Goal: Transaction & Acquisition: Purchase product/service

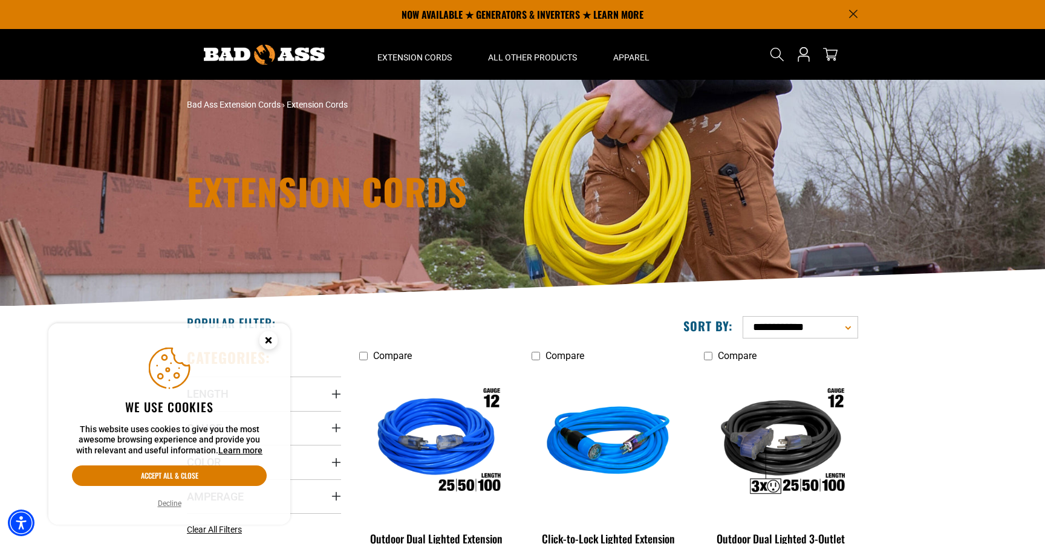
click at [272, 339] on circle "Close this option" at bounding box center [269, 340] width 18 height 18
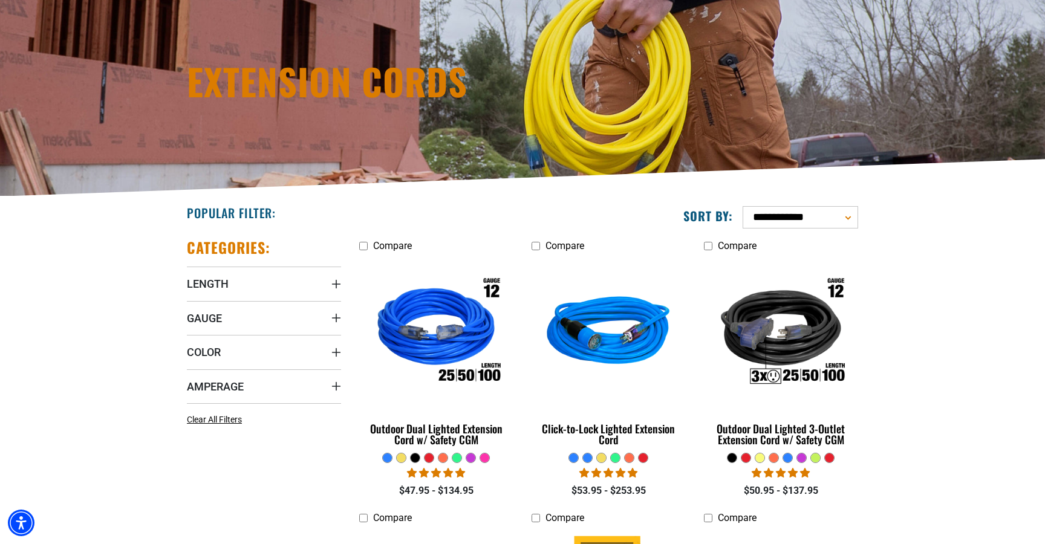
scroll to position [125, 0]
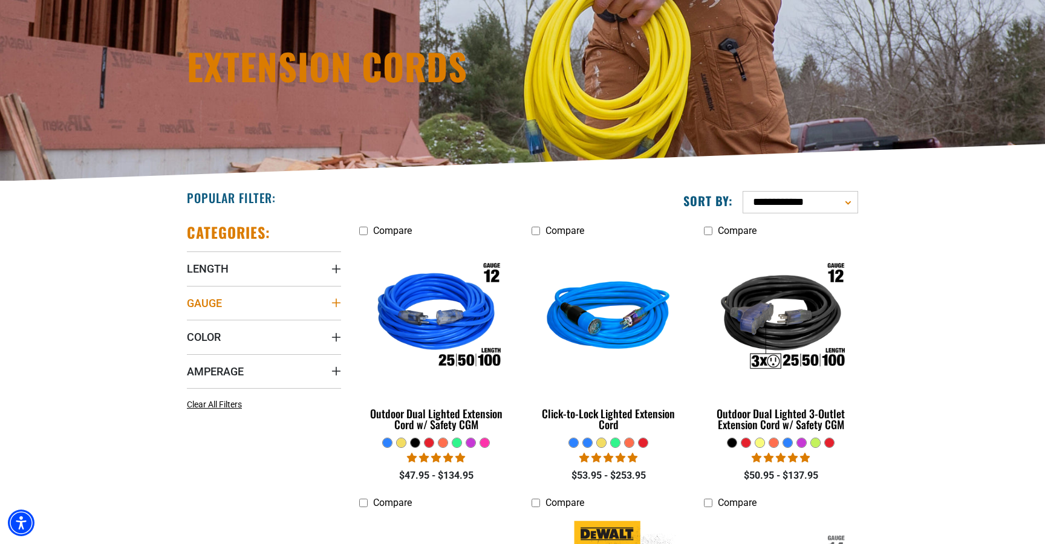
click at [278, 303] on summary "Gauge" at bounding box center [264, 303] width 154 height 34
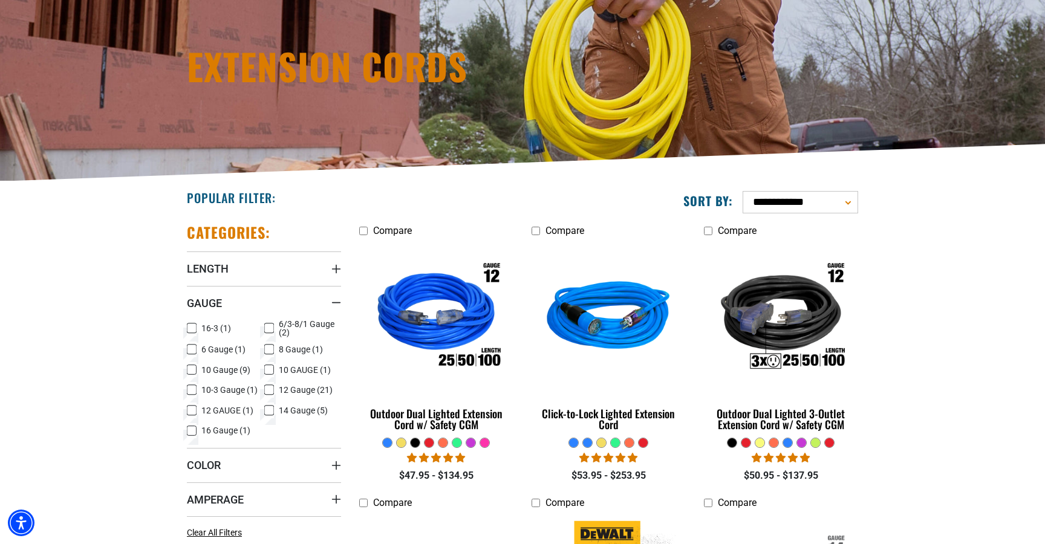
click at [188, 374] on icon at bounding box center [192, 370] width 10 height 16
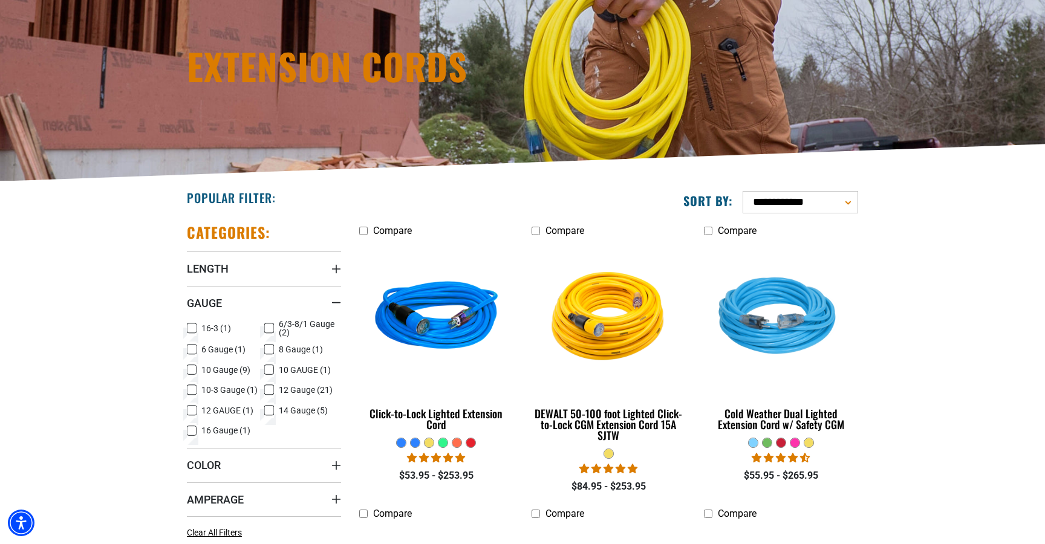
click at [193, 347] on icon at bounding box center [192, 350] width 10 height 16
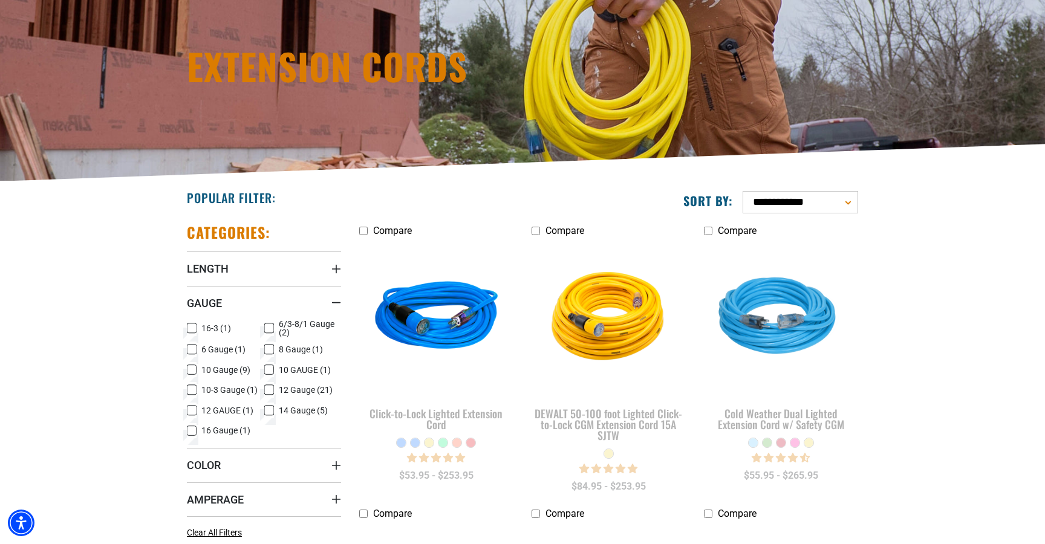
click at [192, 371] on icon at bounding box center [191, 370] width 7 height 7
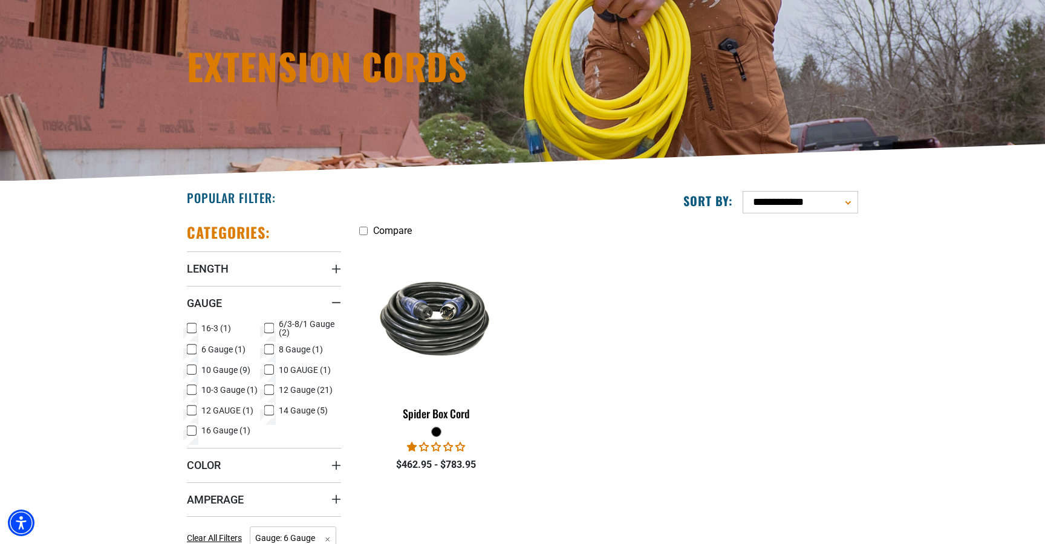
click at [190, 350] on icon at bounding box center [191, 350] width 7 height 7
click at [191, 366] on icon at bounding box center [192, 370] width 10 height 16
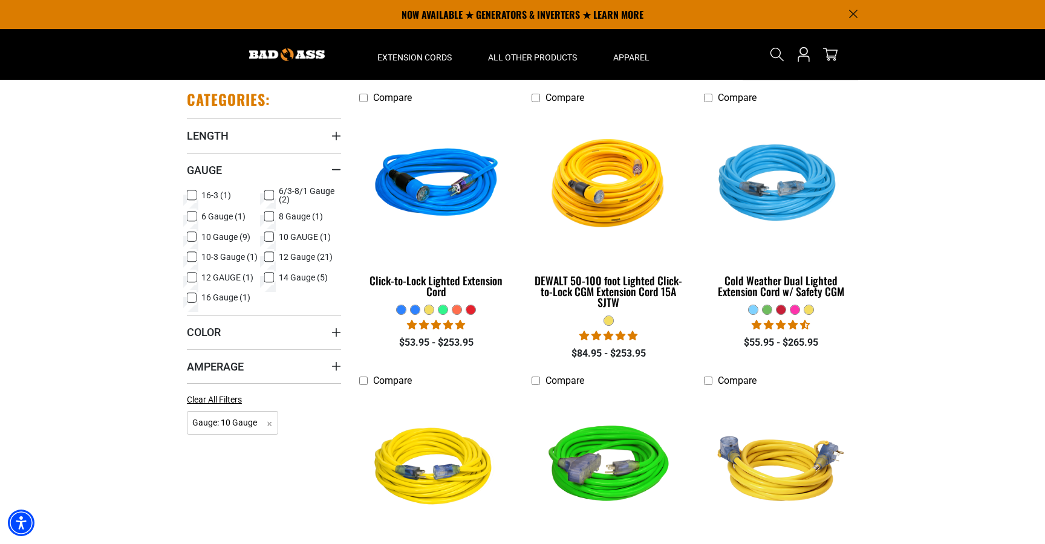
scroll to position [211, 0]
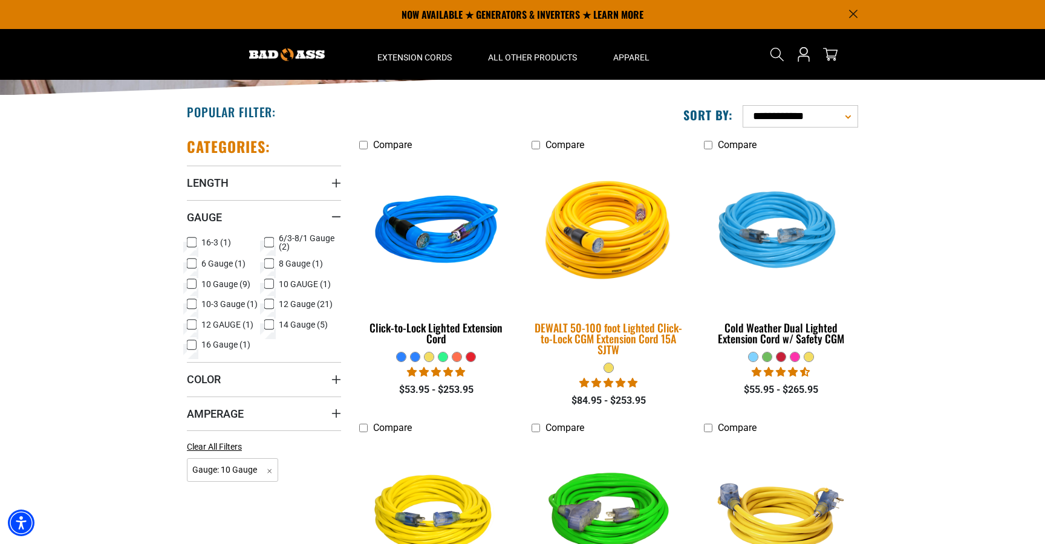
click at [611, 242] on img at bounding box center [608, 232] width 169 height 155
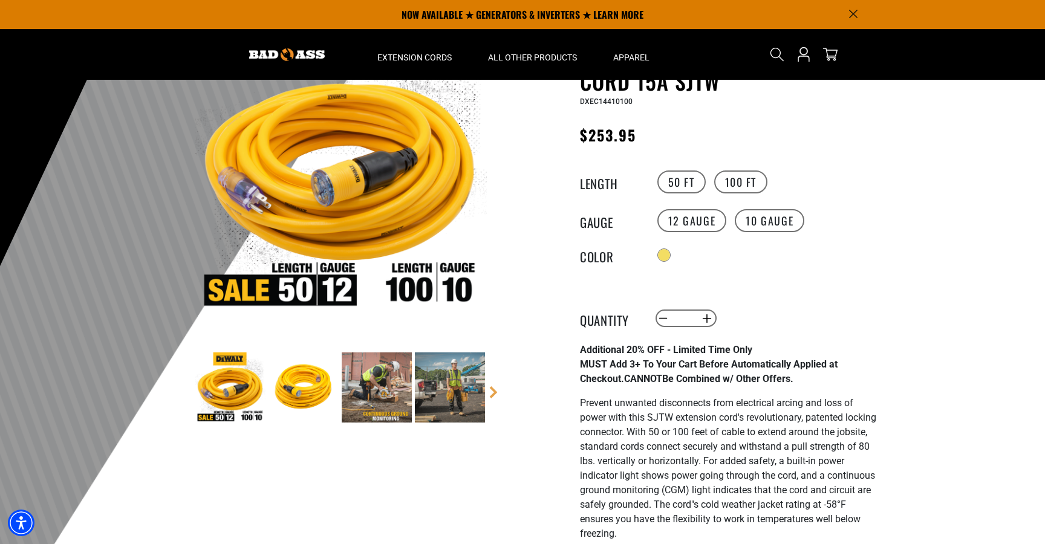
scroll to position [79, 0]
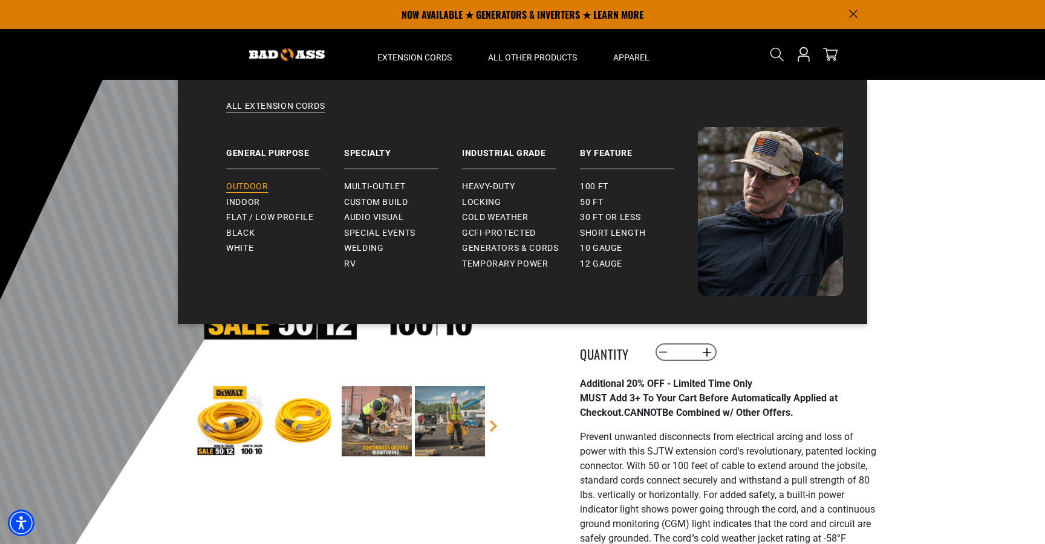
click at [255, 185] on span "Outdoor" at bounding box center [247, 186] width 42 height 11
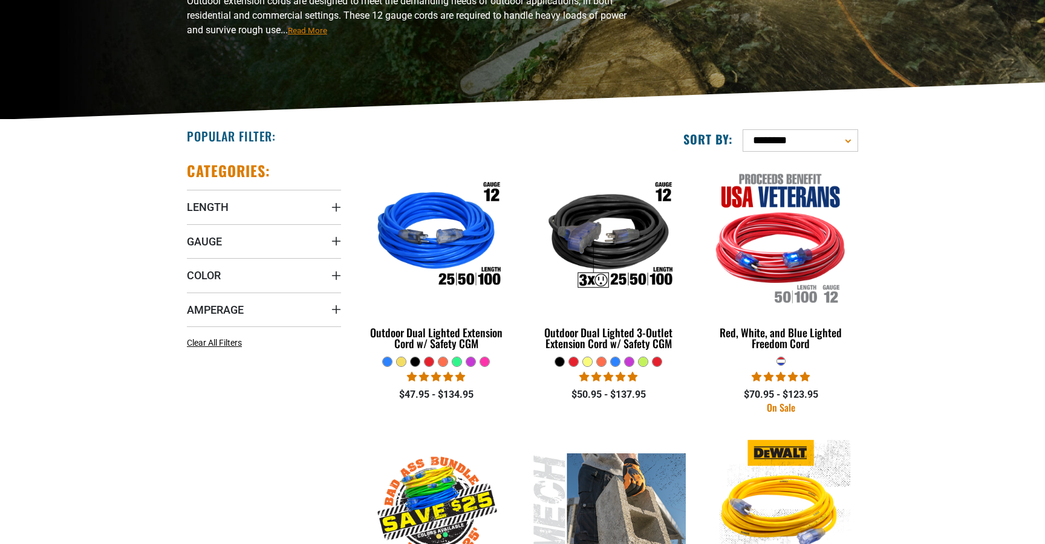
scroll to position [313, 0]
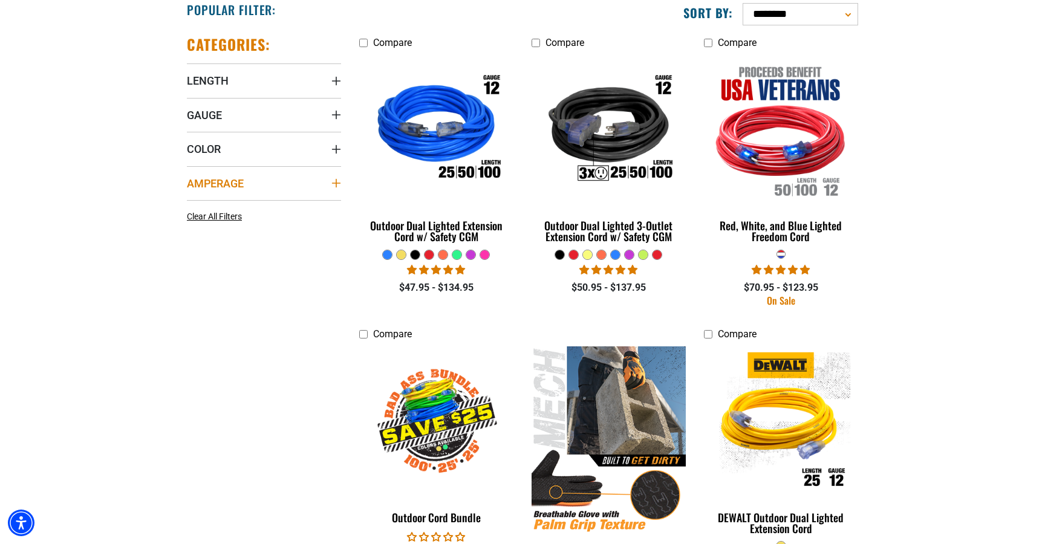
click at [238, 192] on summary "Amperage" at bounding box center [264, 183] width 154 height 34
click at [197, 210] on label "15 (6) 15 (6 products)" at bounding box center [225, 208] width 77 height 16
